Goal: Transaction & Acquisition: Purchase product/service

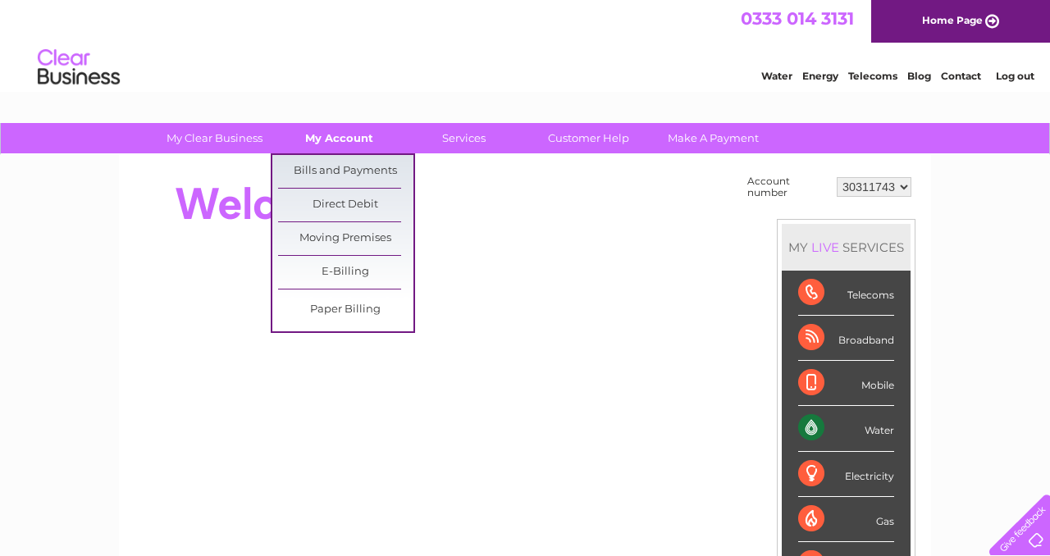
click at [371, 139] on link "My Account" at bounding box center [338, 138] width 135 height 30
click at [375, 173] on link "Bills and Payments" at bounding box center [345, 171] width 135 height 33
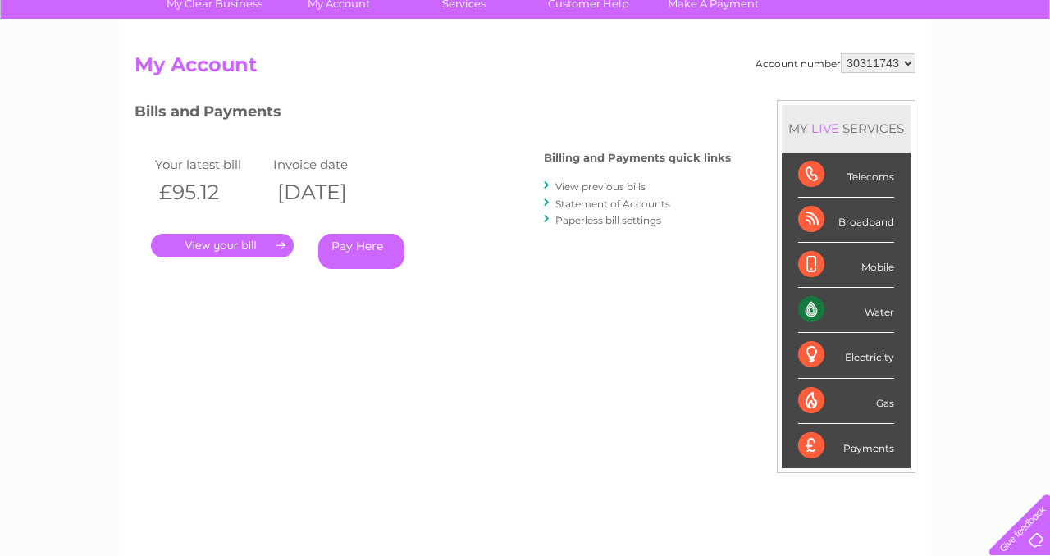
scroll to position [175, 0]
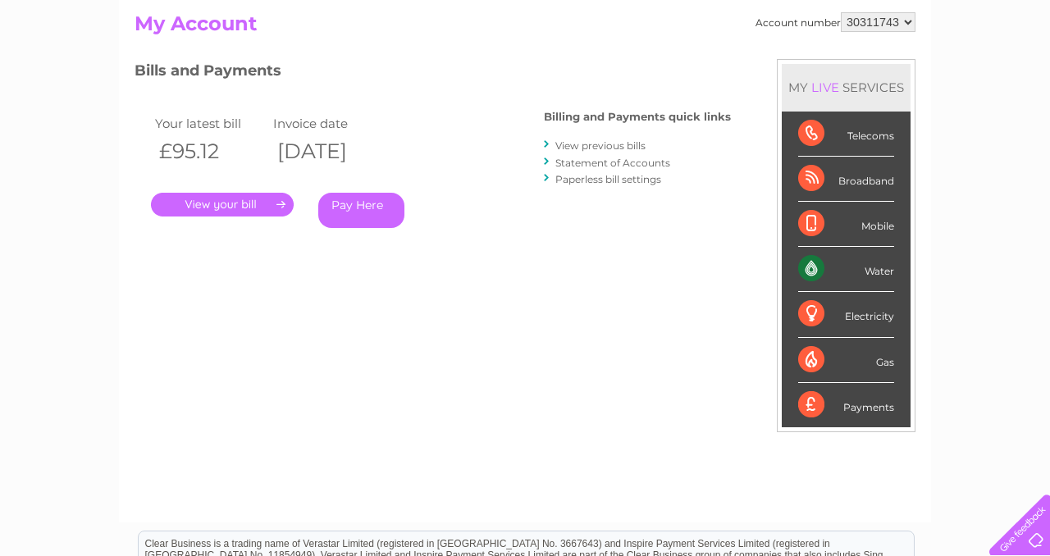
click at [379, 211] on link "Pay Here" at bounding box center [361, 210] width 86 height 35
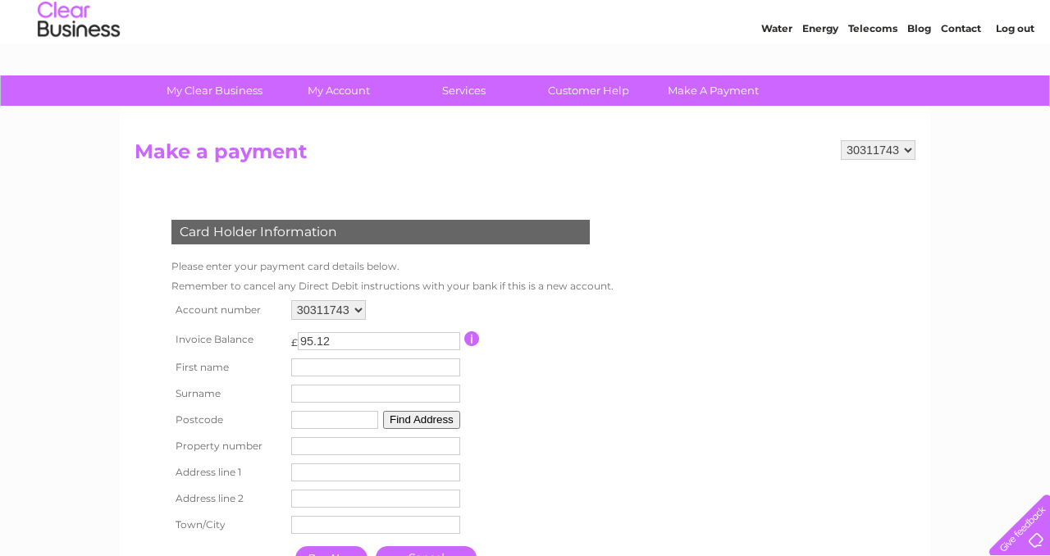
scroll to position [116, 0]
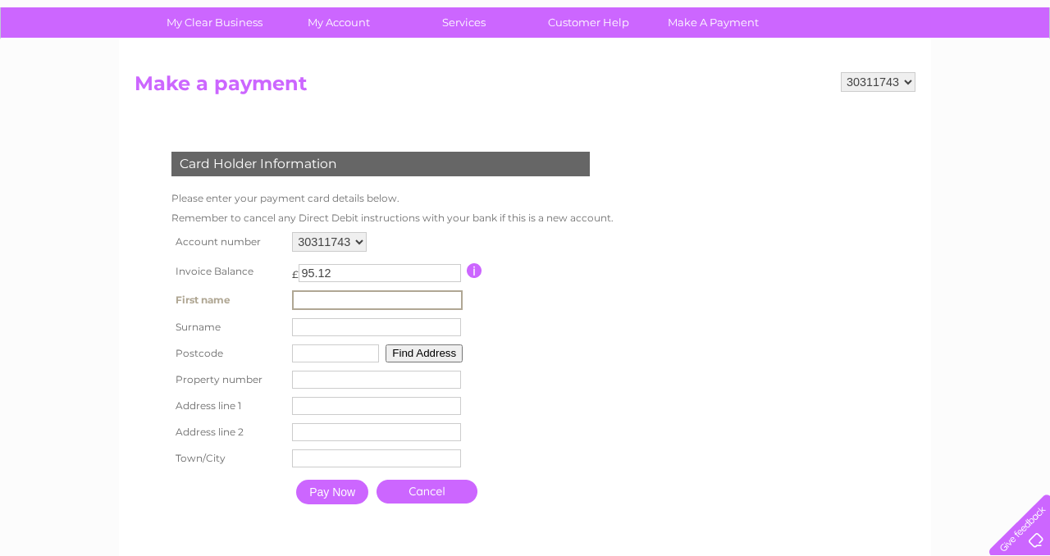
click at [361, 303] on input "text" at bounding box center [377, 300] width 171 height 20
type input "[PERSON_NAME]"
type input "ZE2 9LQ"
type input "Shetland Jewellery"
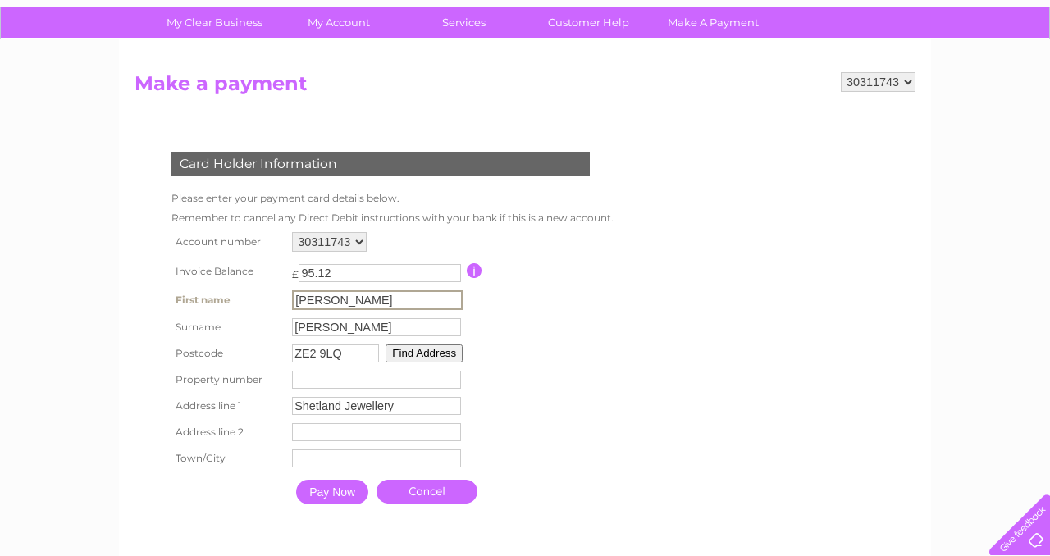
type input "Weisdale"
type input "Shetland"
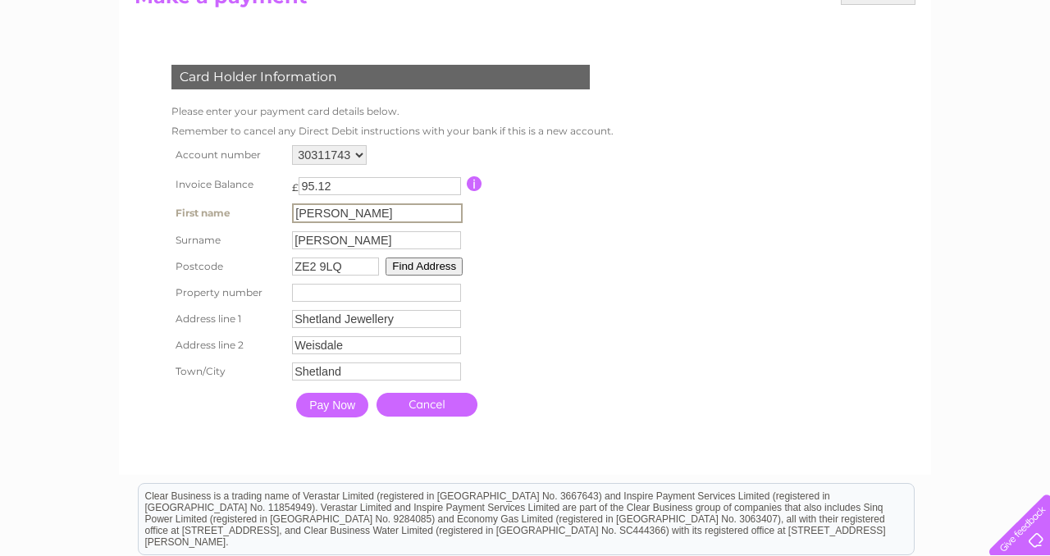
scroll to position [215, 0]
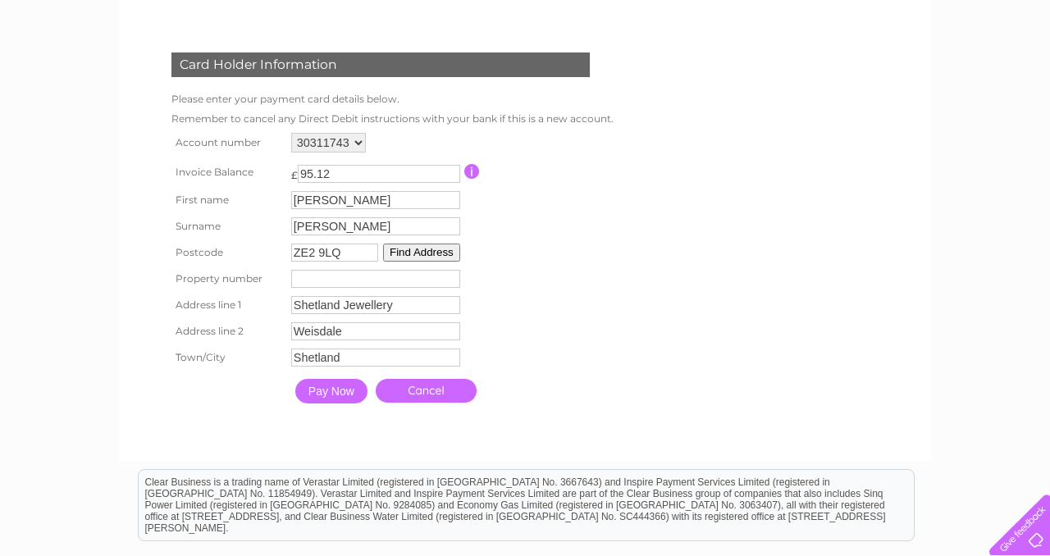
click at [354, 399] on input "Pay Now" at bounding box center [331, 391] width 72 height 25
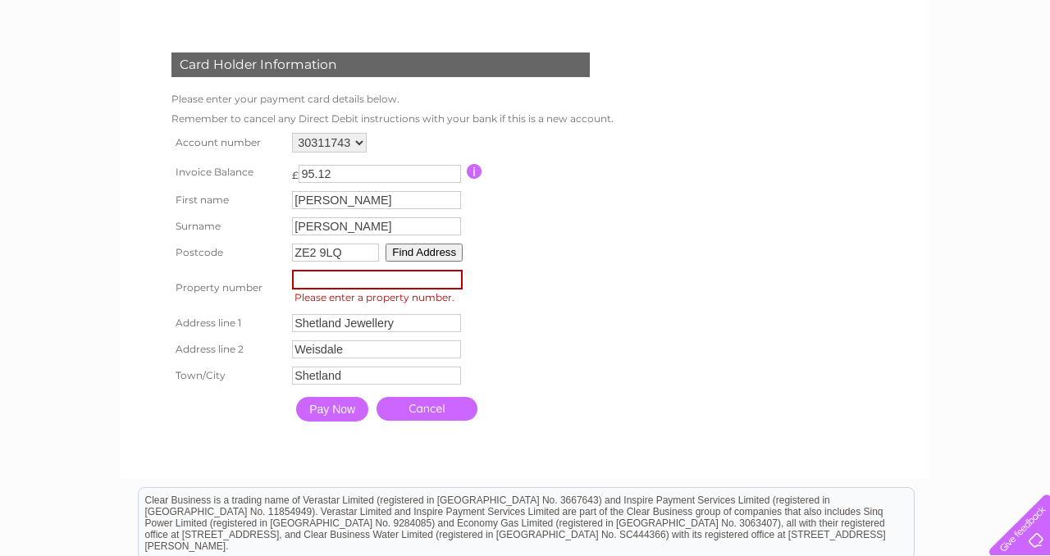
click at [370, 285] on input "number" at bounding box center [377, 280] width 171 height 20
type input "0"
click at [333, 412] on input "Pay Now" at bounding box center [332, 409] width 72 height 25
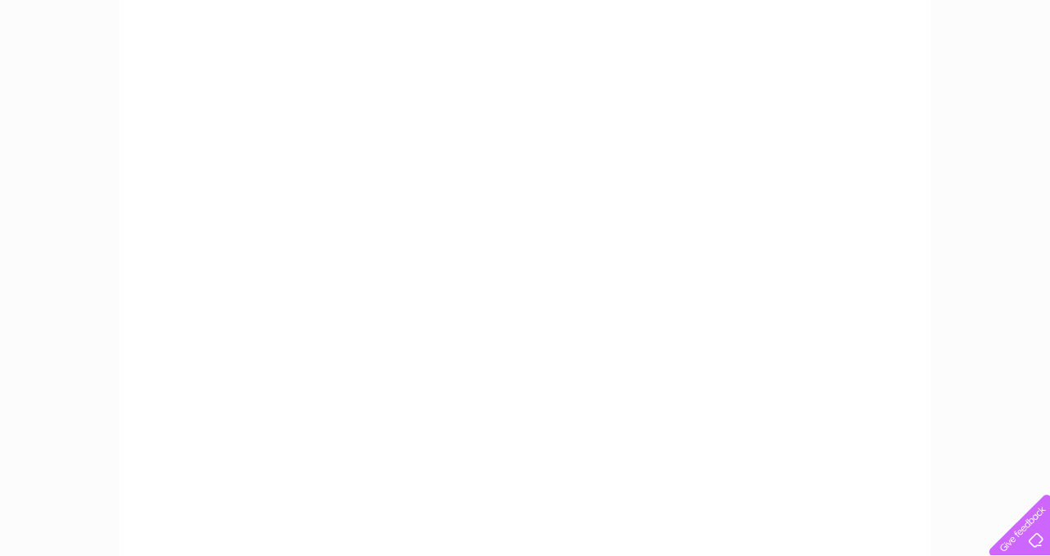
scroll to position [219, 0]
